Goal: Task Accomplishment & Management: Manage account settings

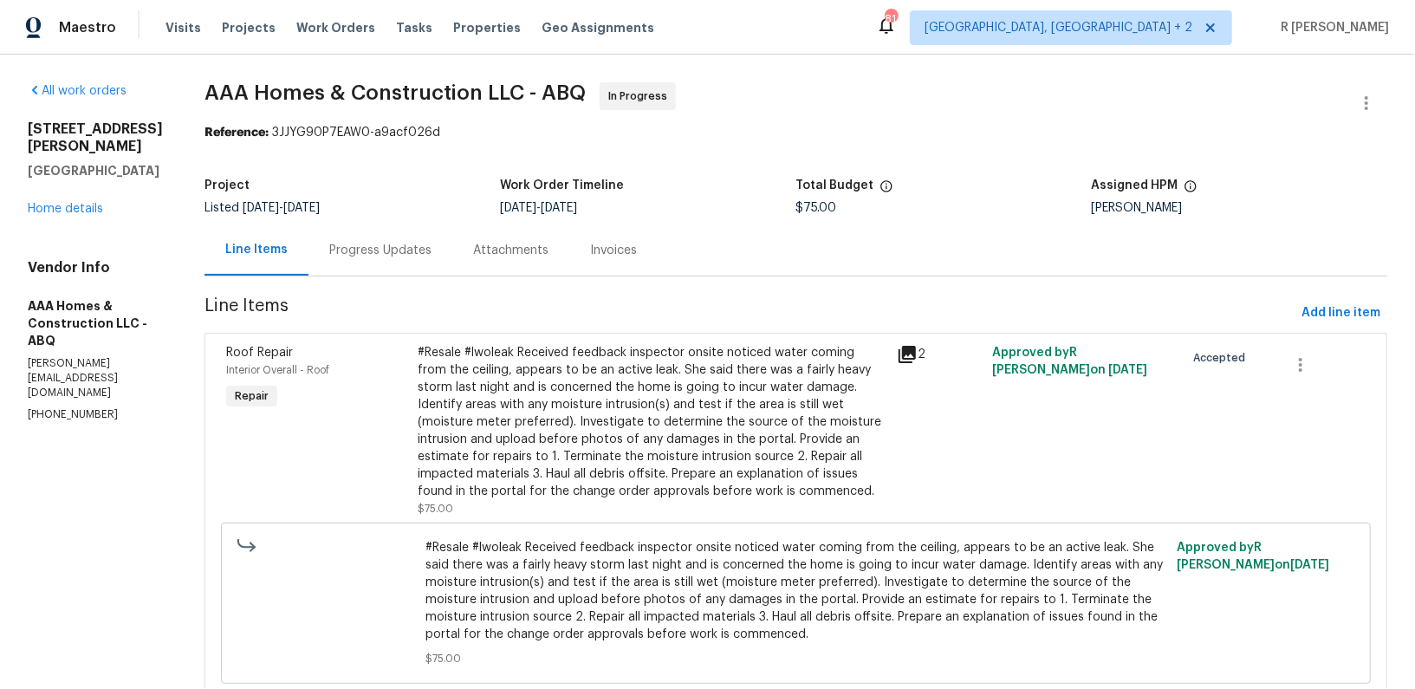
click at [417, 253] on div "Progress Updates" at bounding box center [380, 250] width 102 height 17
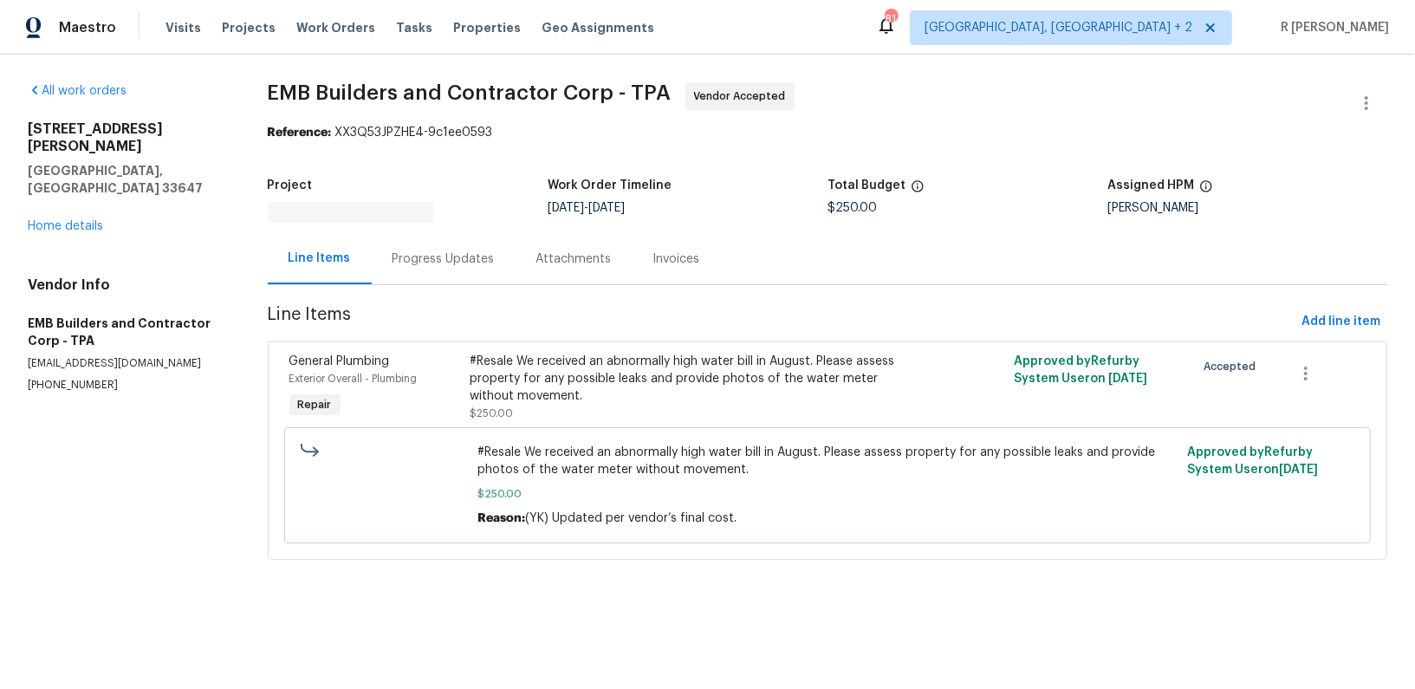
click at [454, 245] on div "Progress Updates" at bounding box center [444, 258] width 144 height 51
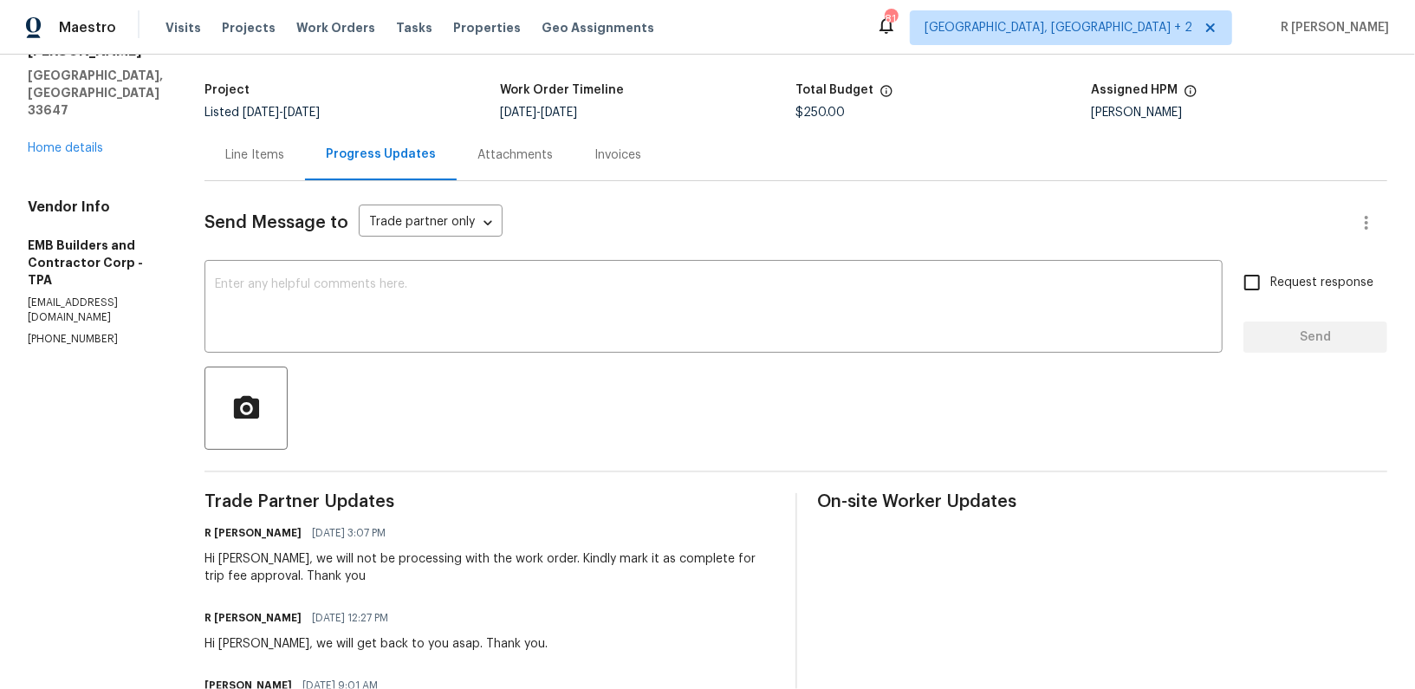
scroll to position [145, 0]
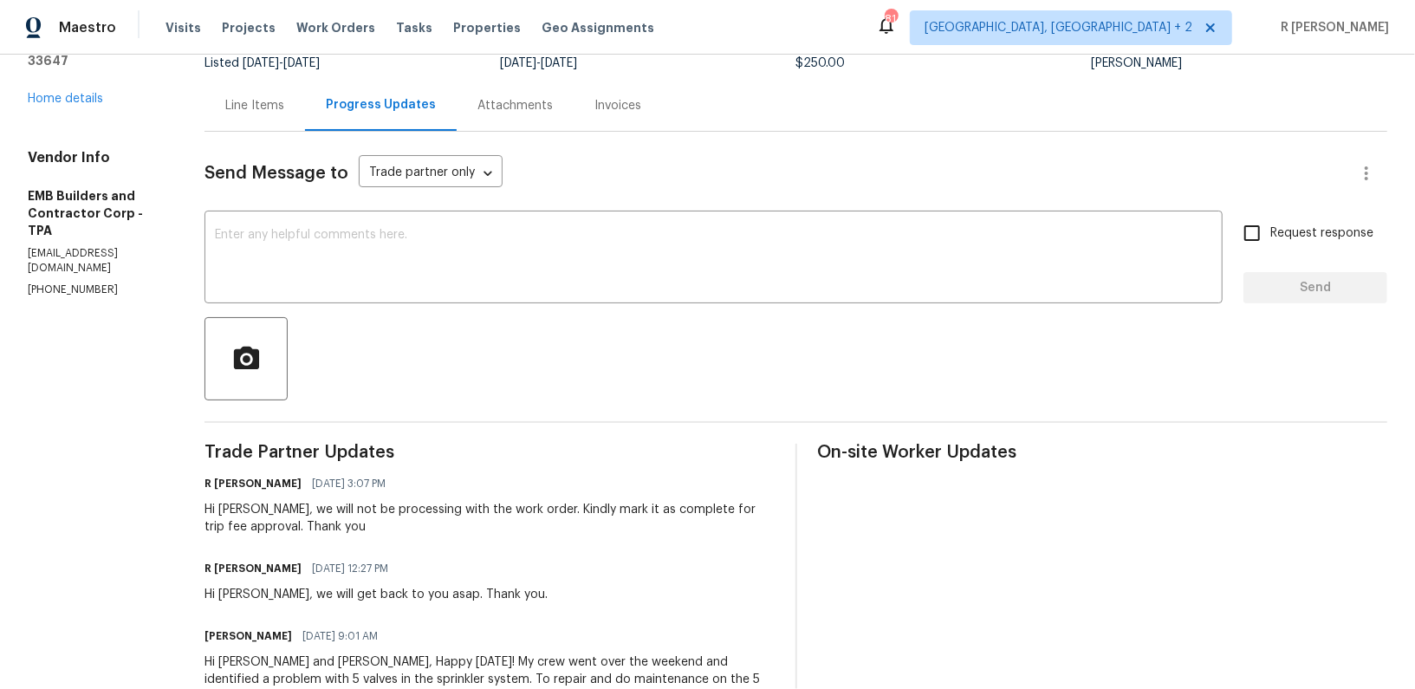
click at [324, 510] on div "Hi Andrea, we will not be processing with the work order. Kindly mark it as com…" at bounding box center [490, 518] width 570 height 35
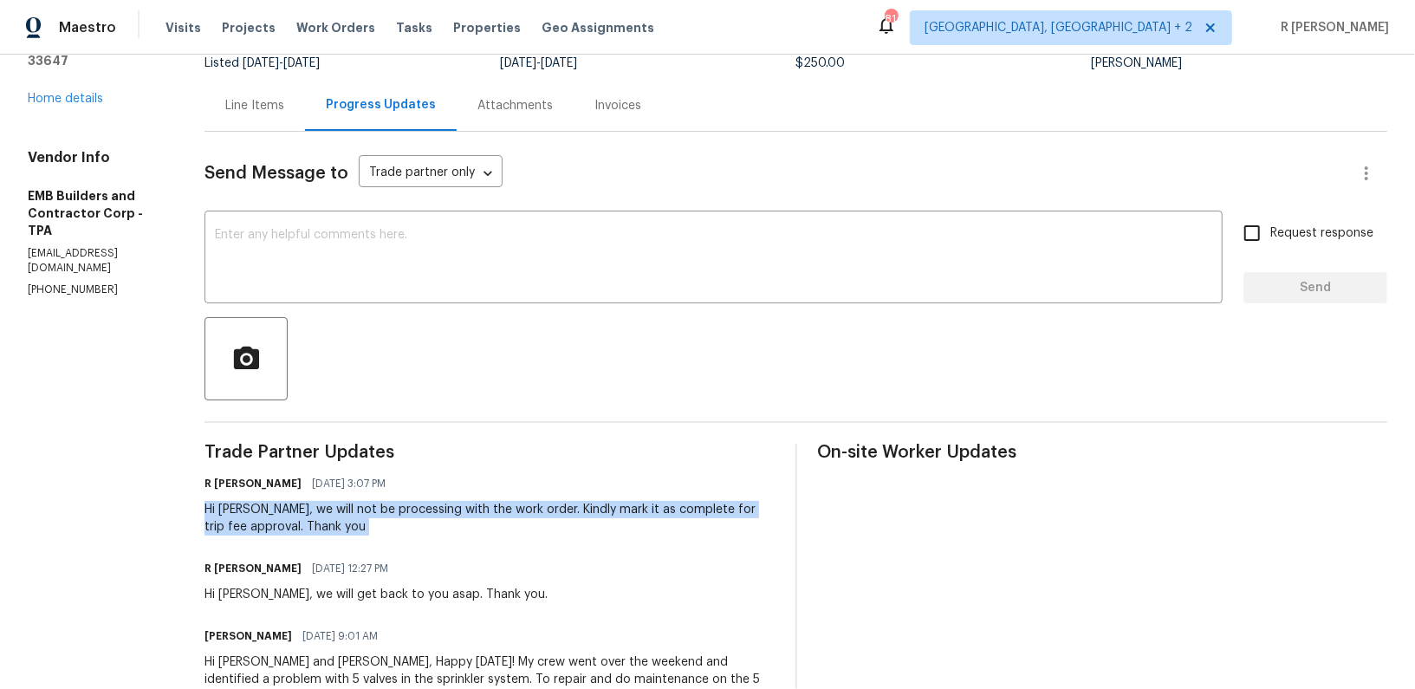
click at [324, 510] on div "Hi Andrea, we will not be processing with the work order. Kindly mark it as com…" at bounding box center [490, 518] width 570 height 35
copy div "Hi Andrea, we will not be processing with the work order. Kindly mark it as com…"
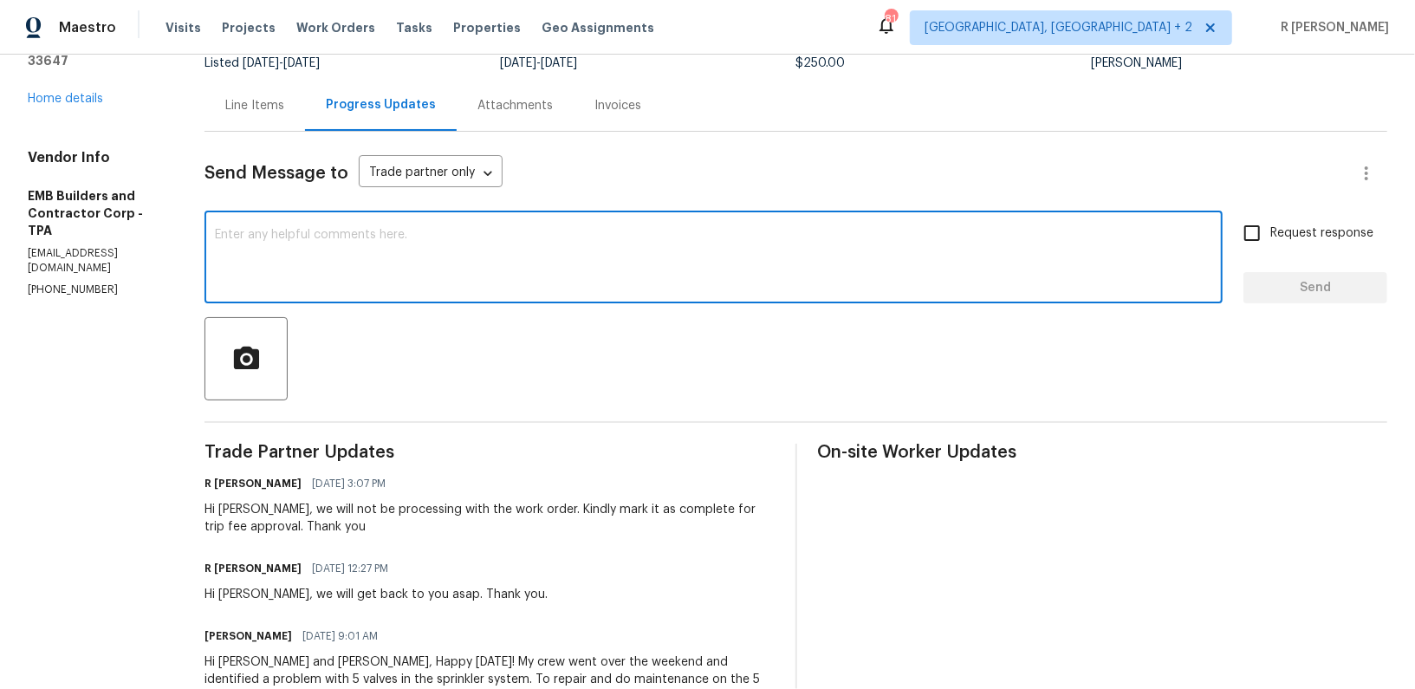
click at [454, 250] on textarea at bounding box center [713, 259] width 997 height 61
paste textarea "Hi Andrea, we will not be processing with the work order. Kindly mark it as com…"
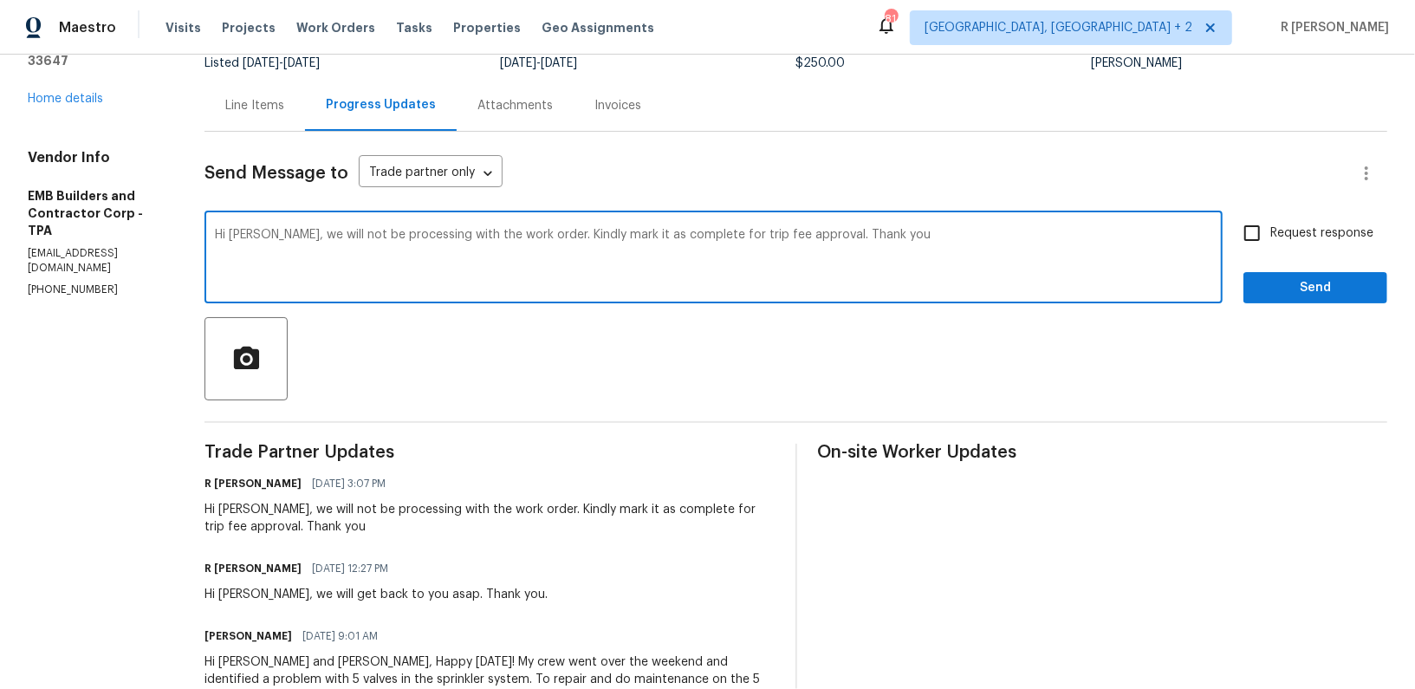
type textarea "Hi Andrea, we will not be processing with the work order. Kindly mark it as com…"
click at [1309, 236] on span "Request response" at bounding box center [1321, 233] width 103 height 18
click at [1270, 236] on input "Request response" at bounding box center [1252, 233] width 36 height 36
checkbox input "true"
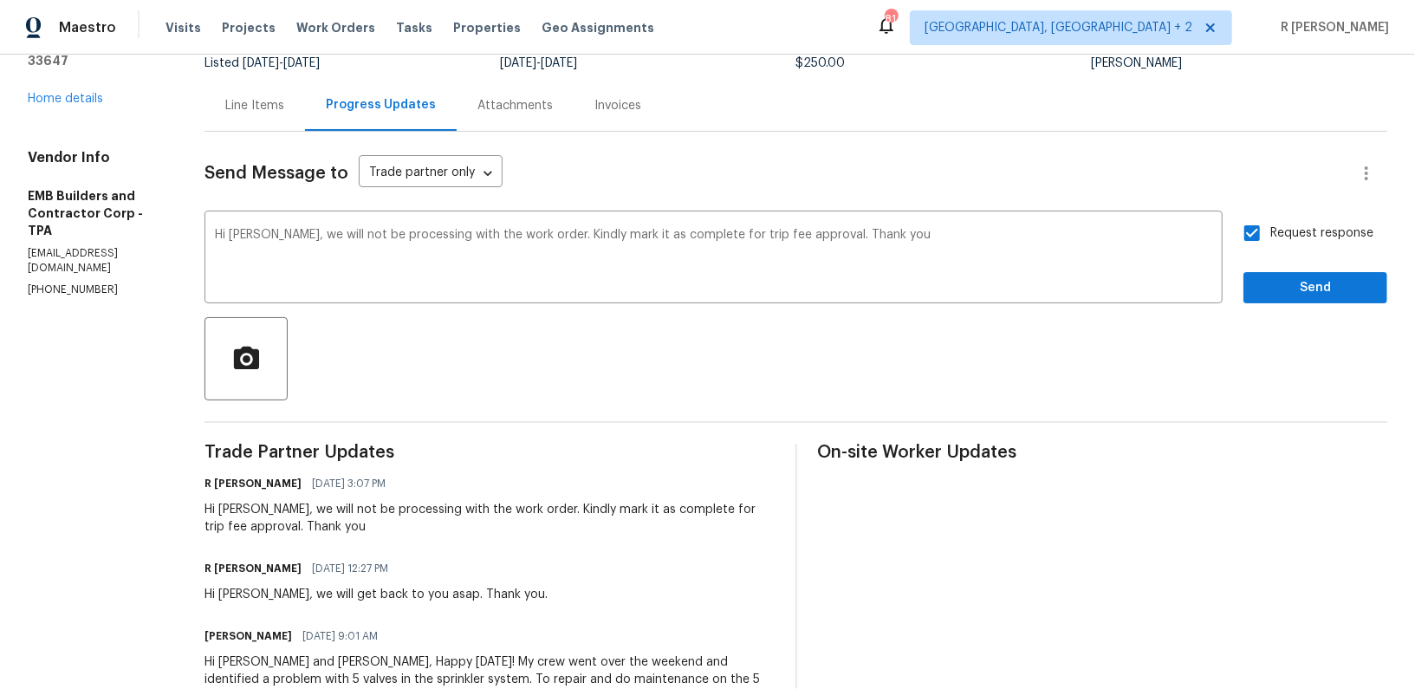
click at [1308, 269] on div "Request response Send" at bounding box center [1315, 259] width 144 height 88
click at [1308, 298] on button "Send" at bounding box center [1315, 288] width 144 height 32
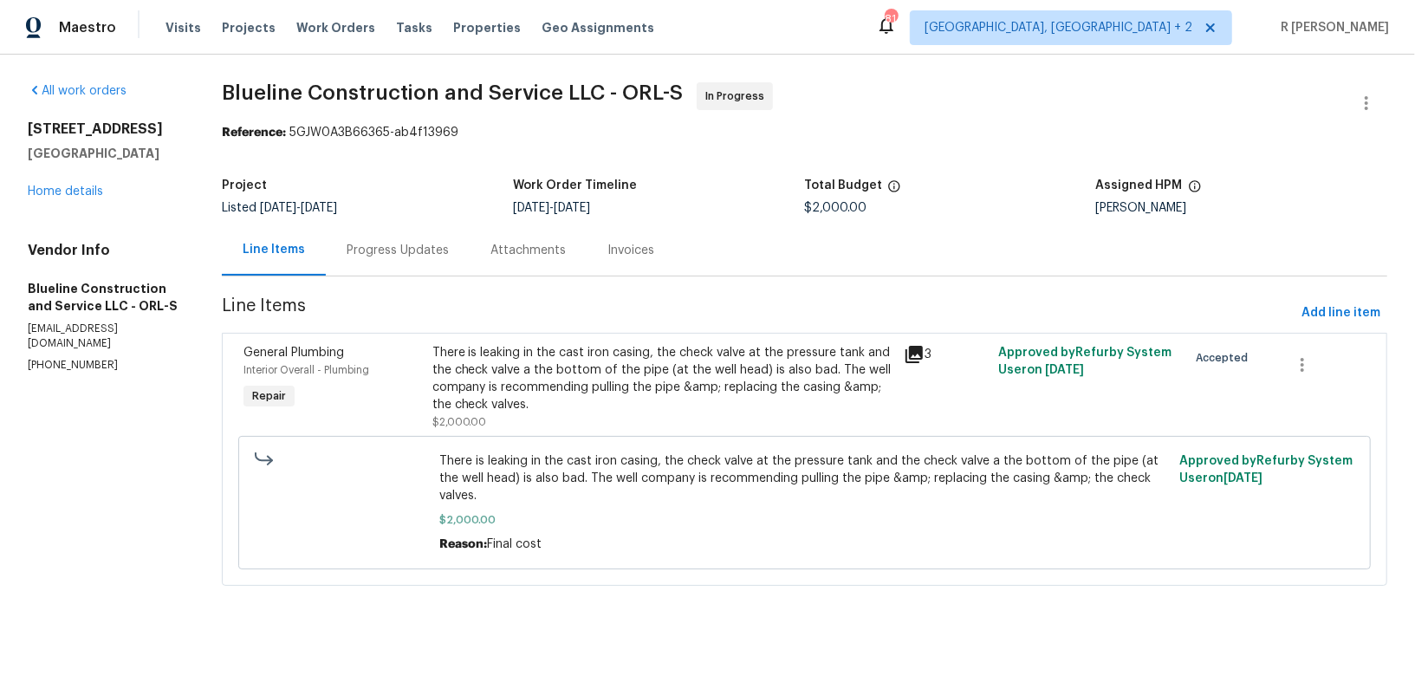
click at [428, 244] on div "Progress Updates" at bounding box center [398, 250] width 102 height 17
click at [406, 269] on div "Progress Updates" at bounding box center [398, 249] width 144 height 51
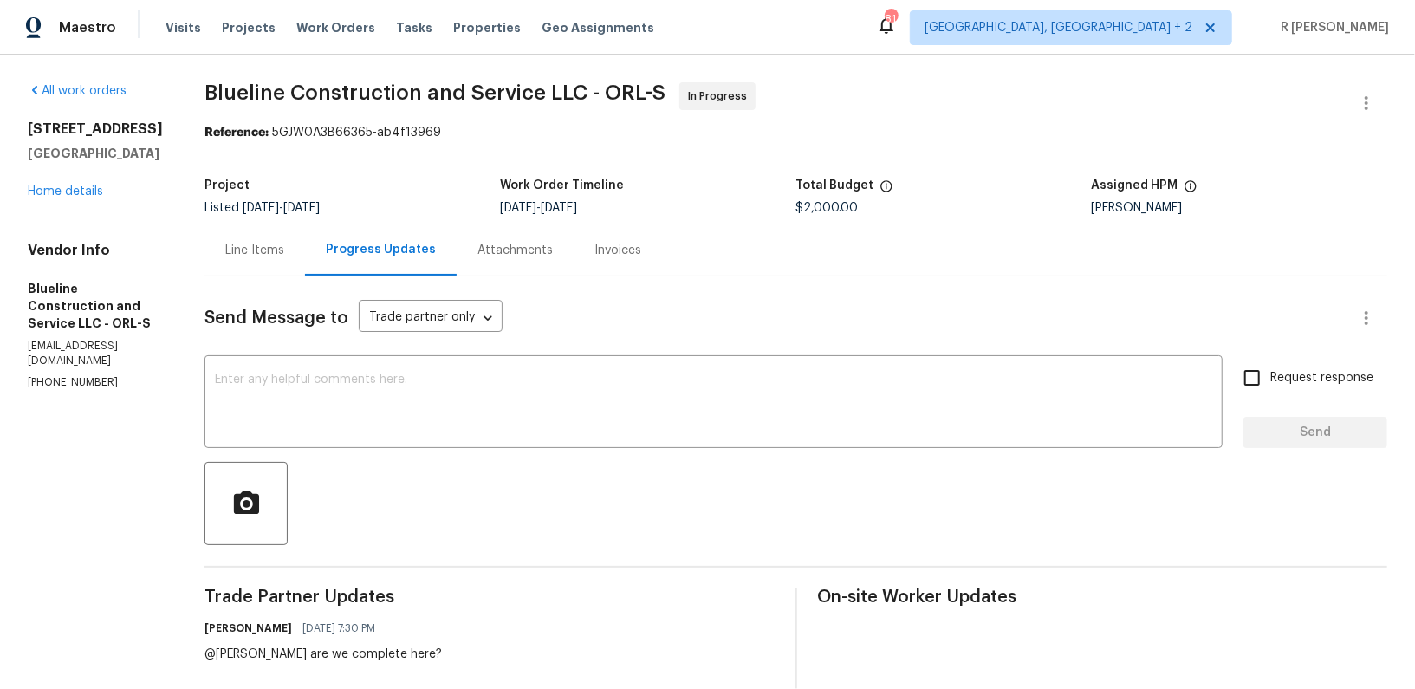
click at [281, 263] on div "Line Items" at bounding box center [255, 249] width 101 height 51
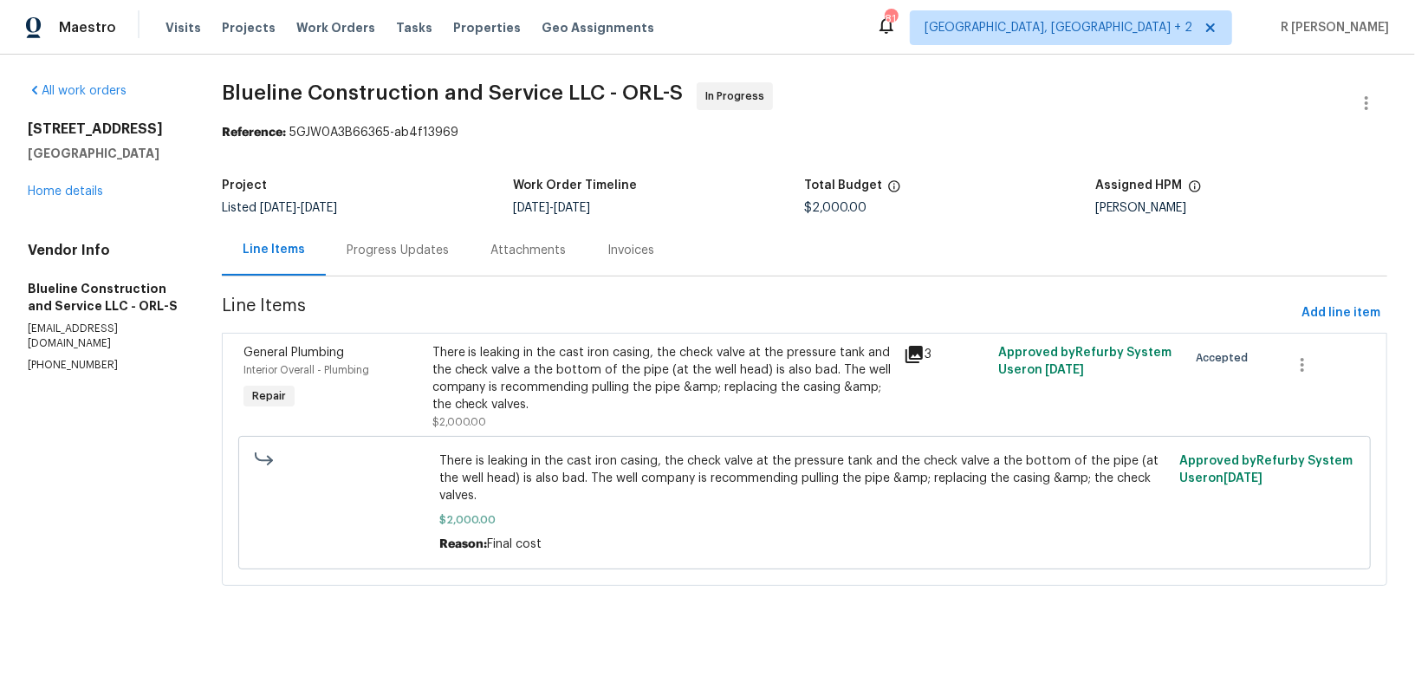
click at [684, 391] on div "There is leaking in the cast iron casing, the check valve at the pressure tank …" at bounding box center [663, 378] width 462 height 69
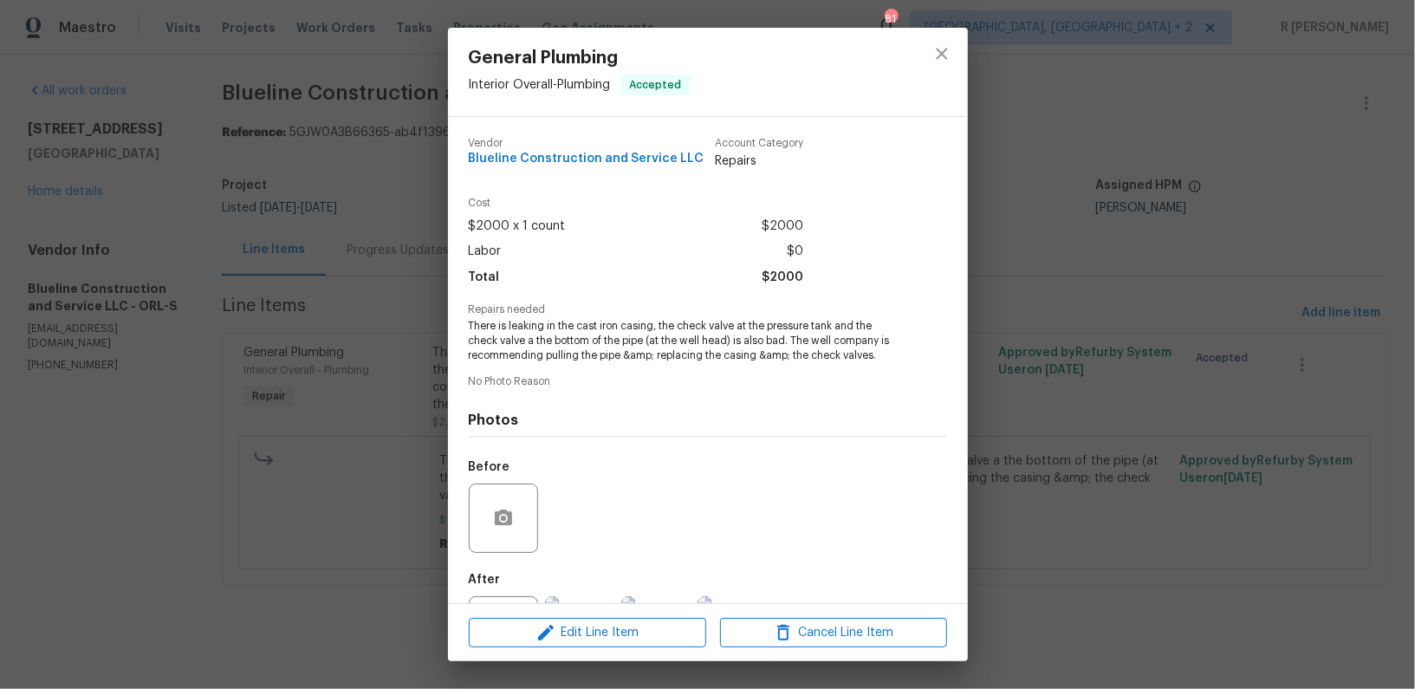
scroll to position [80, 0]
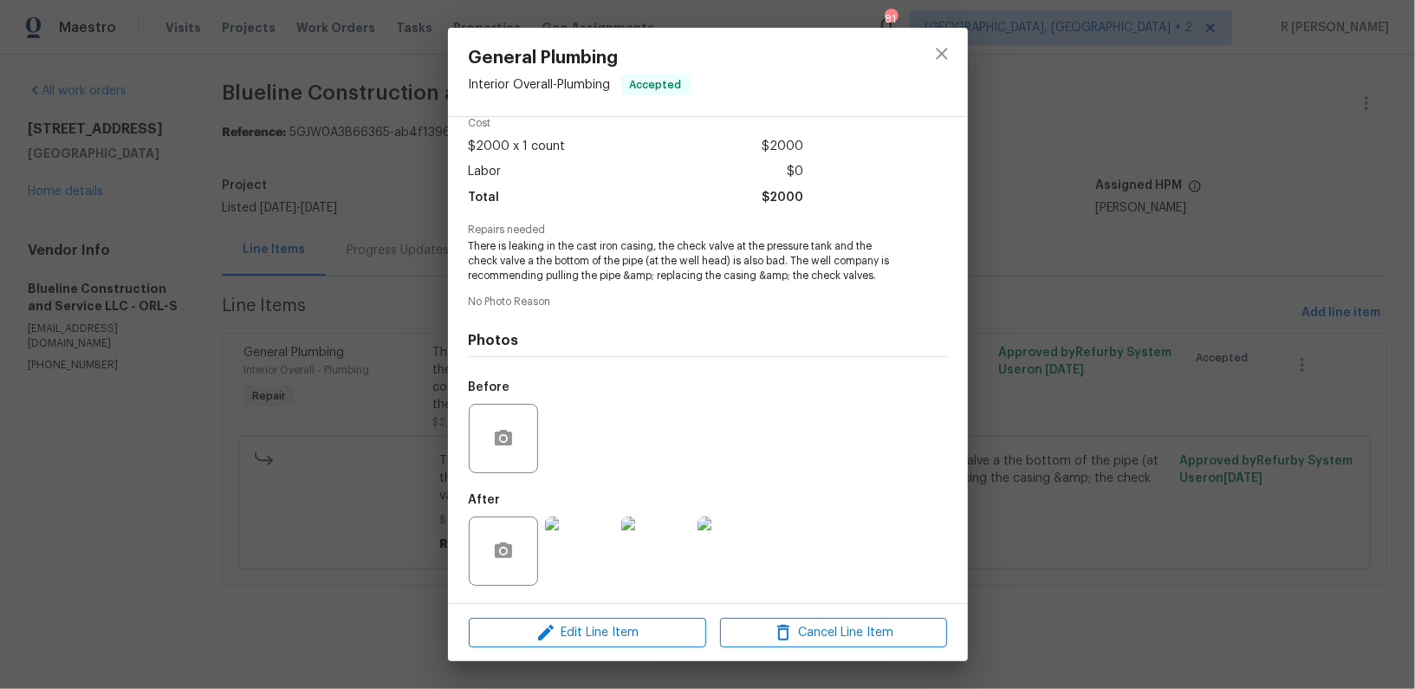
click at [579, 552] on img at bounding box center [579, 550] width 69 height 69
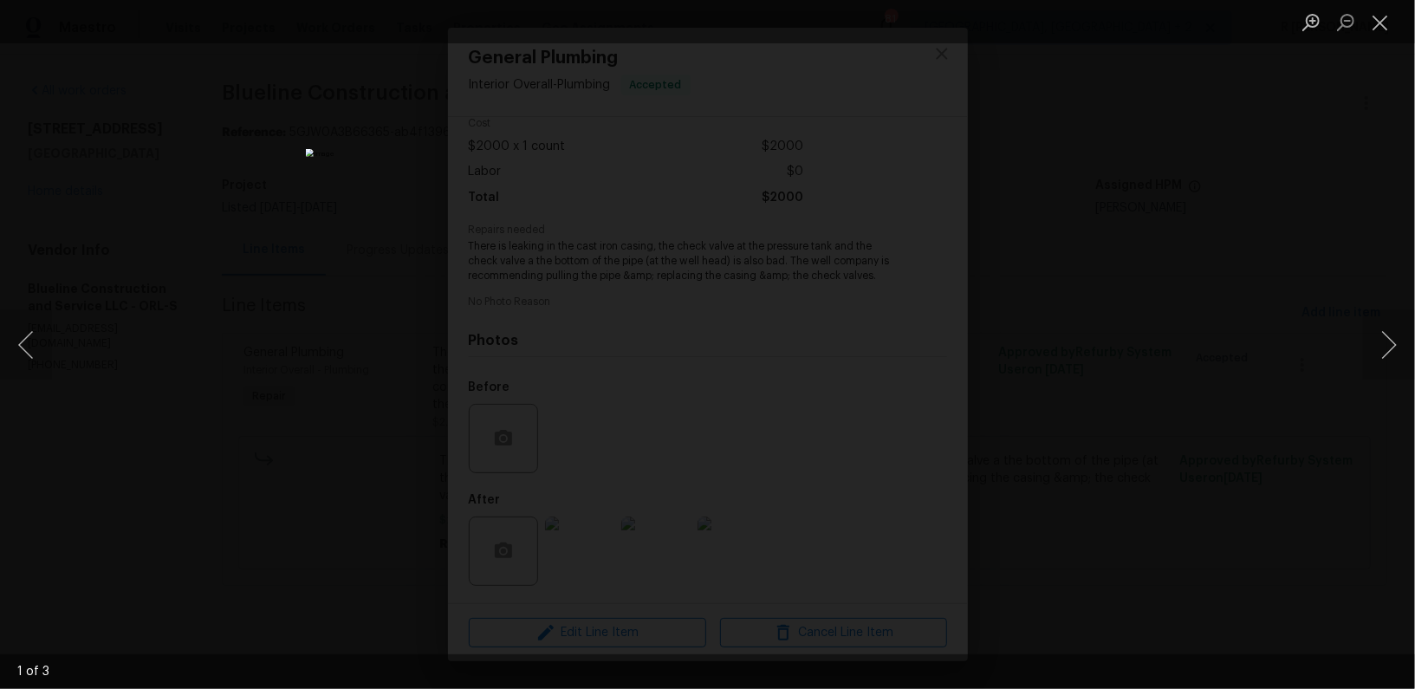
click at [1361, 334] on div "Lightbox" at bounding box center [707, 344] width 1415 height 689
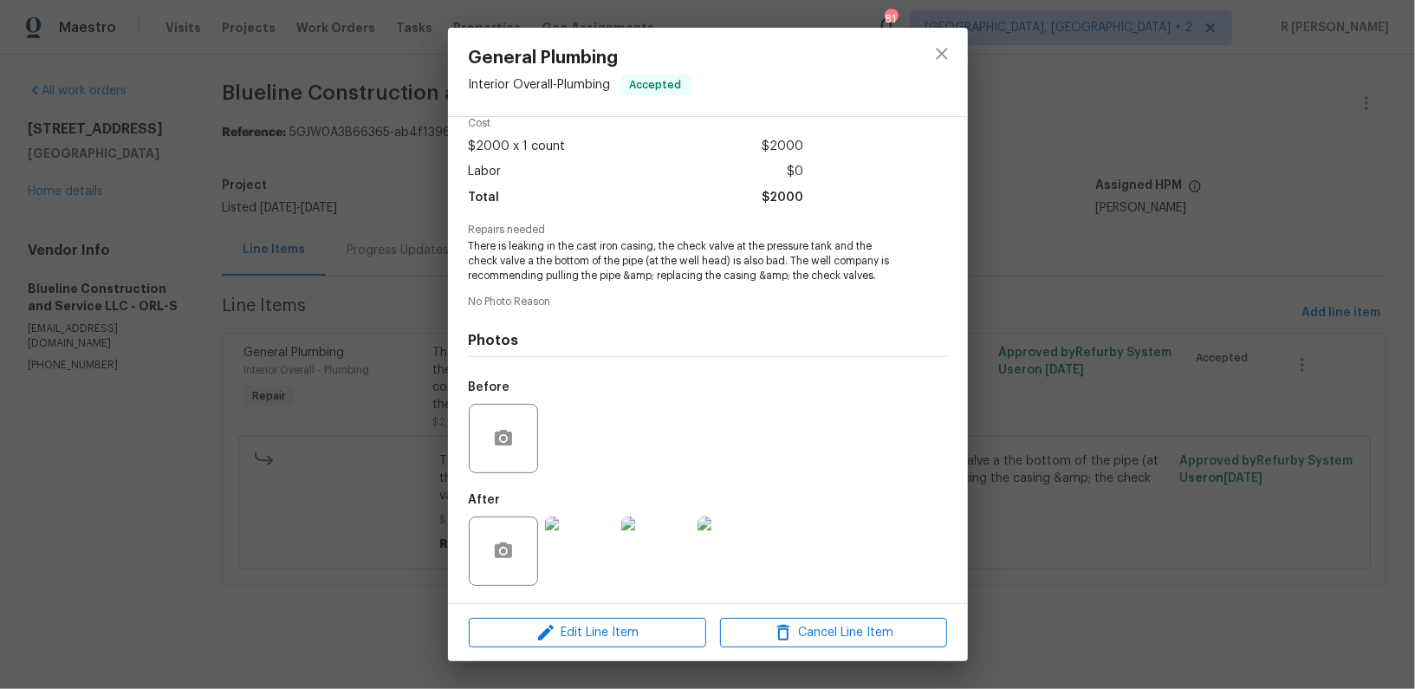
click at [595, 582] on img at bounding box center [579, 550] width 69 height 69
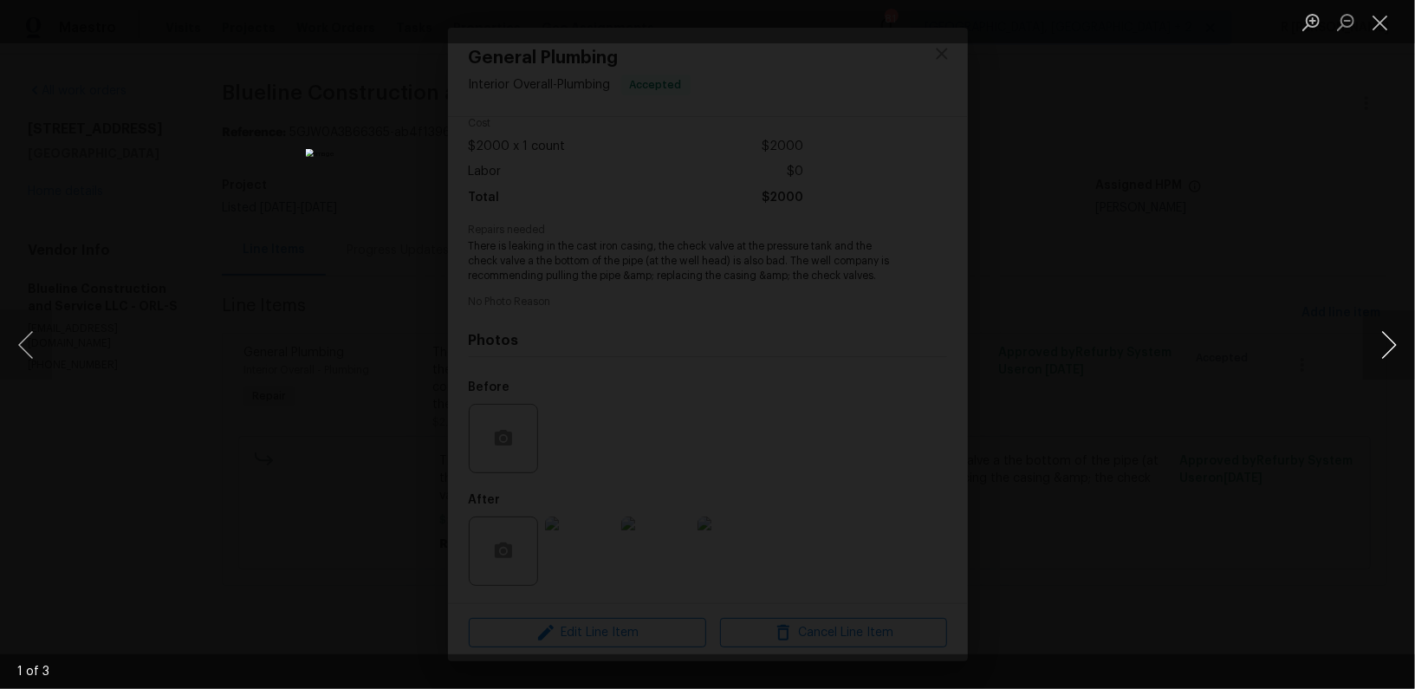
click at [1386, 359] on button "Next image" at bounding box center [1389, 344] width 52 height 69
click at [1382, 19] on button "Close lightbox" at bounding box center [1380, 22] width 35 height 30
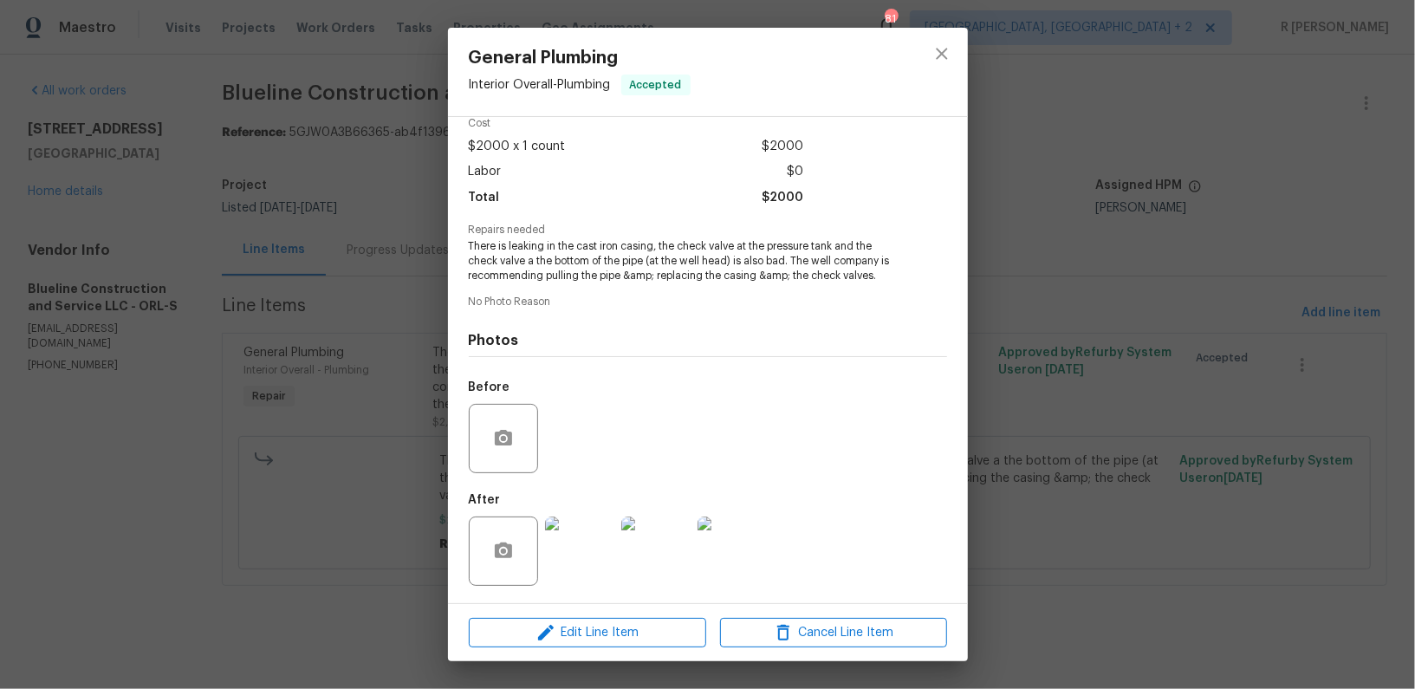
drag, startPoint x: 1075, startPoint y: 316, endPoint x: 896, endPoint y: 341, distance: 181.0
click at [906, 336] on div "General Plumbing Interior Overall - Plumbing Accepted Vendor Blueline Construct…" at bounding box center [707, 344] width 1415 height 689
click at [949, 52] on icon "close" at bounding box center [942, 53] width 21 height 21
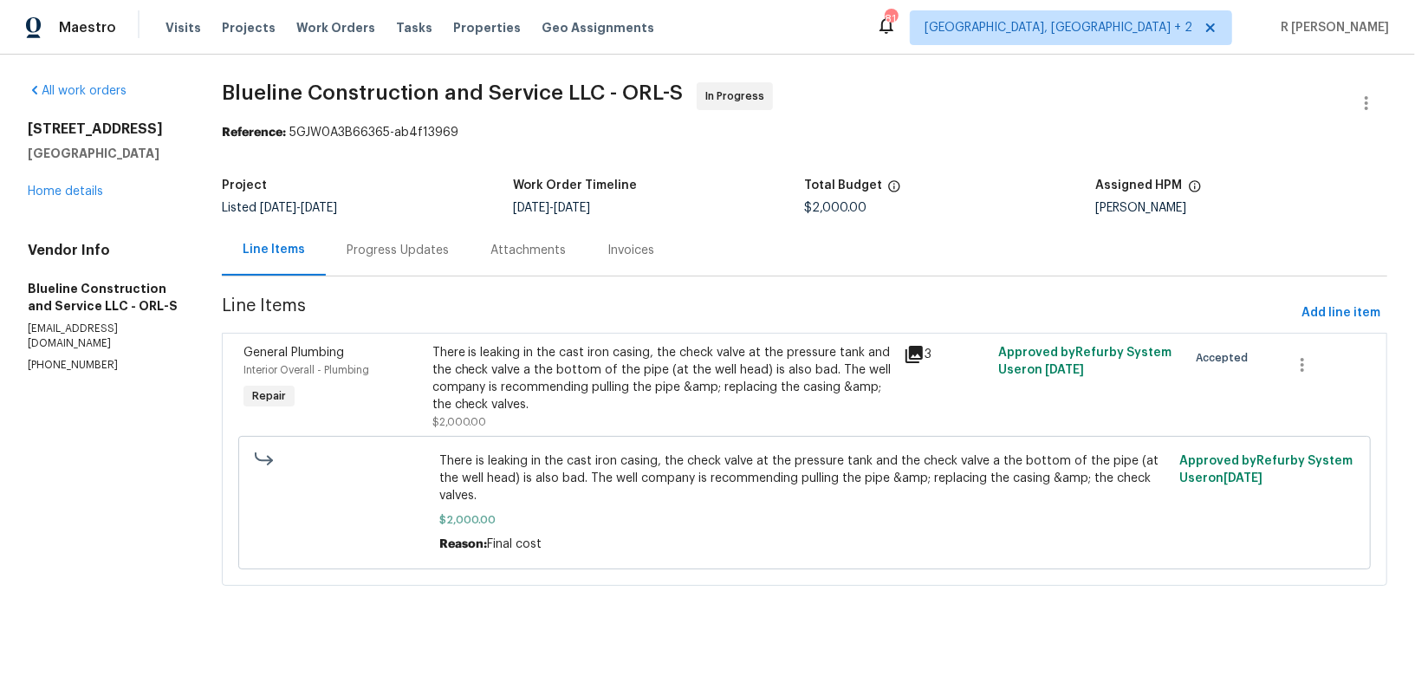
click at [425, 244] on div "Progress Updates" at bounding box center [398, 250] width 102 height 17
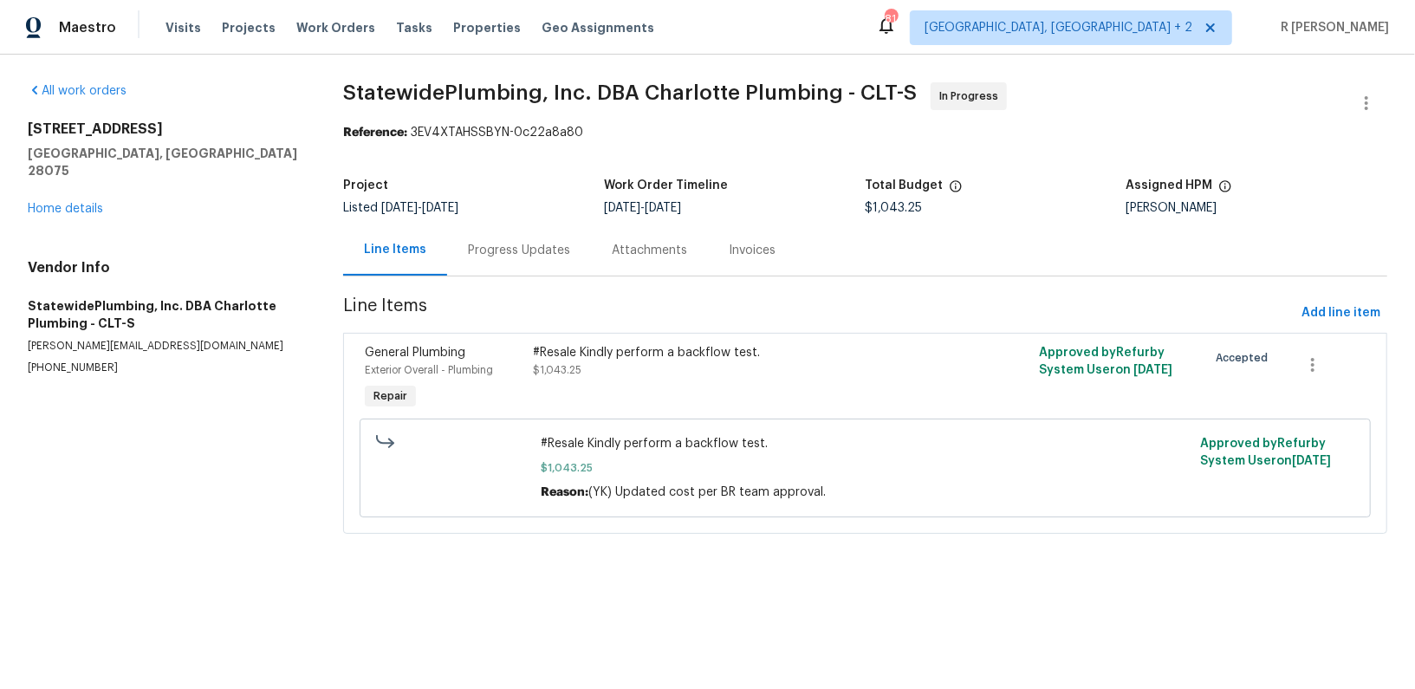
click at [539, 274] on div "Progress Updates" at bounding box center [519, 249] width 144 height 51
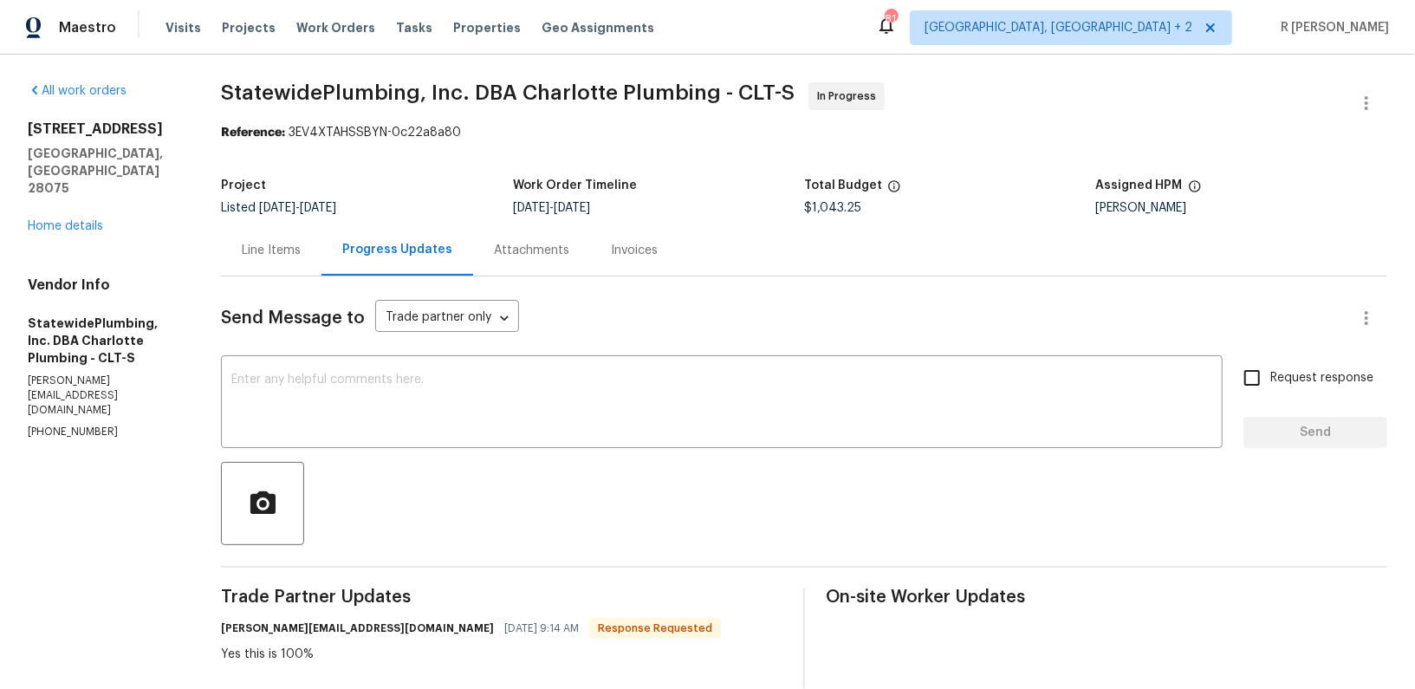
click at [290, 269] on div "Line Items" at bounding box center [271, 249] width 101 height 51
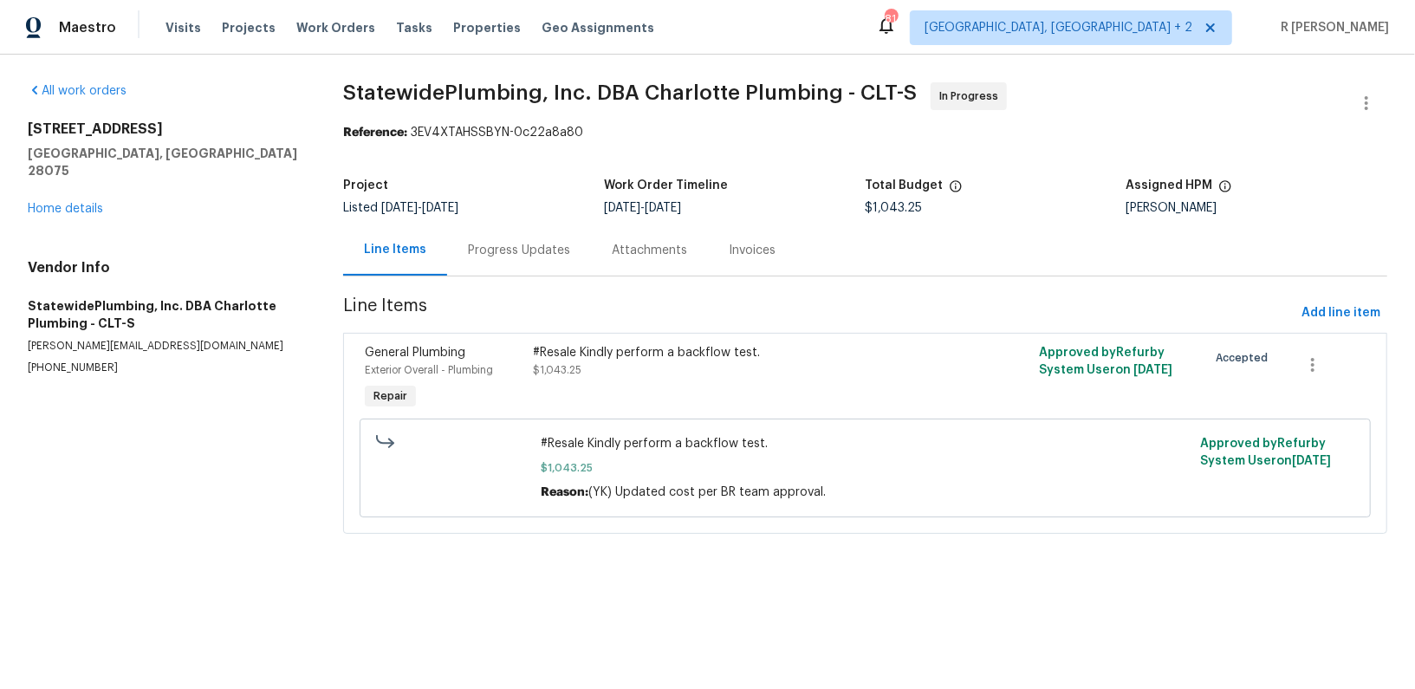
click at [511, 252] on div "Progress Updates" at bounding box center [519, 250] width 102 height 17
